Goal: Book appointment/travel/reservation

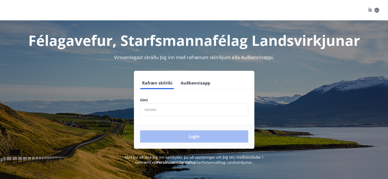
click at [176, 109] on input "phone" at bounding box center [194, 110] width 108 height 12
type input "********"
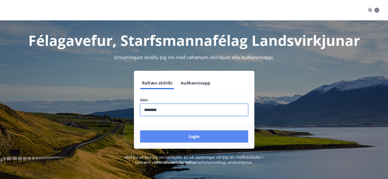
click at [184, 134] on button "Login" at bounding box center [194, 137] width 108 height 12
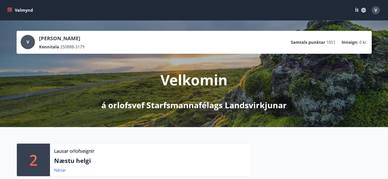
click at [10, 11] on icon "menu" at bounding box center [9, 10] width 5 height 5
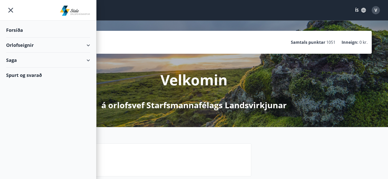
click at [27, 46] on div "Orlofseignir" at bounding box center [48, 45] width 84 height 15
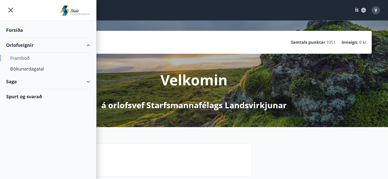
click at [32, 60] on div "Framboð" at bounding box center [48, 58] width 76 height 11
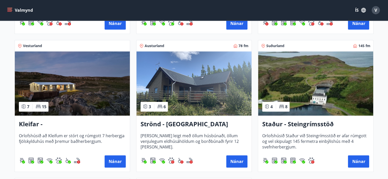
scroll to position [229, 0]
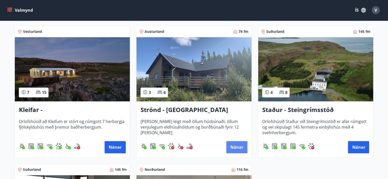
click at [232, 143] on button "Nánar" at bounding box center [236, 147] width 21 height 12
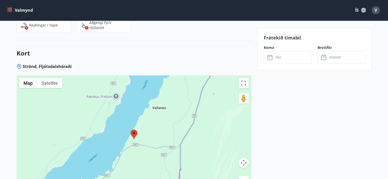
scroll to position [493, 0]
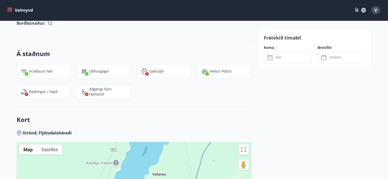
click at [286, 58] on input "text" at bounding box center [292, 57] width 38 height 12
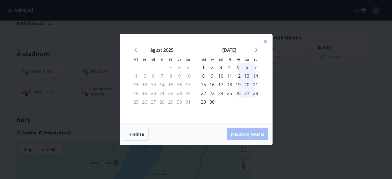
click at [257, 51] on icon "Move forward to switch to the next month." at bounding box center [255, 50] width 6 height 6
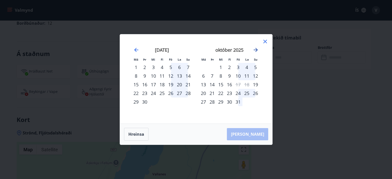
click at [257, 51] on icon "Move forward to switch to the next month." at bounding box center [255, 50] width 6 height 6
click at [135, 50] on icon "Move backward to switch to the previous month." at bounding box center [136, 50] width 4 height 4
click at [264, 42] on icon at bounding box center [265, 42] width 4 height 4
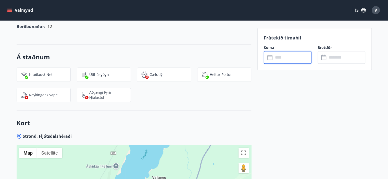
scroll to position [467, 0]
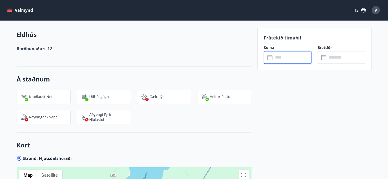
click at [11, 9] on icon "menu" at bounding box center [9, 9] width 5 height 1
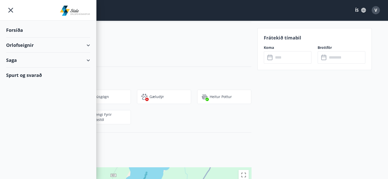
click at [89, 46] on div "Orlofseignir" at bounding box center [48, 45] width 84 height 15
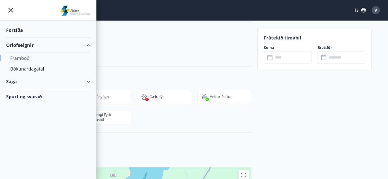
click at [83, 58] on div "Framboð" at bounding box center [48, 58] width 76 height 11
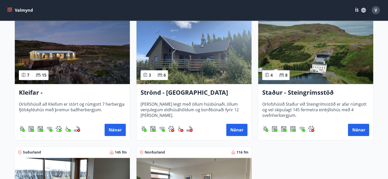
scroll to position [255, 0]
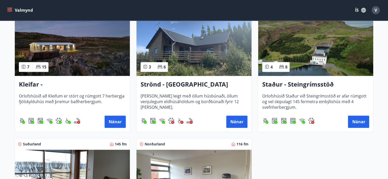
click at [71, 85] on h3 "Kleifar - Drangsnes/Hólmavík" at bounding box center [72, 84] width 107 height 9
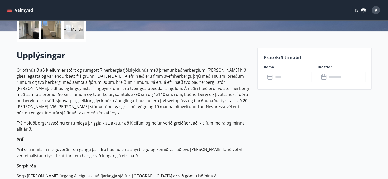
scroll to position [127, 0]
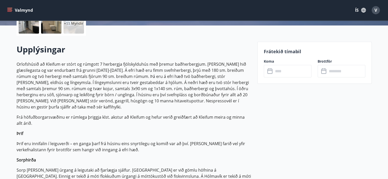
click at [277, 72] on input "text" at bounding box center [292, 71] width 38 height 12
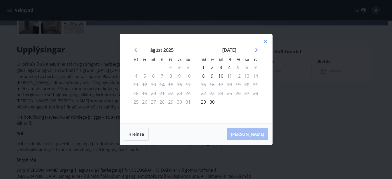
click at [254, 50] on icon "Move forward to switch to the next month." at bounding box center [255, 50] width 6 height 6
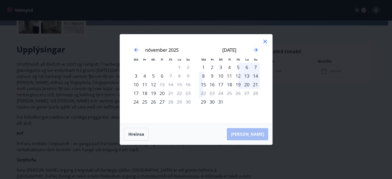
click at [265, 42] on icon at bounding box center [264, 41] width 1 height 1
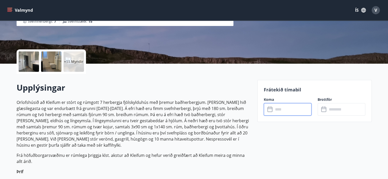
scroll to position [76, 0]
